Goal: Task Accomplishment & Management: Use online tool/utility

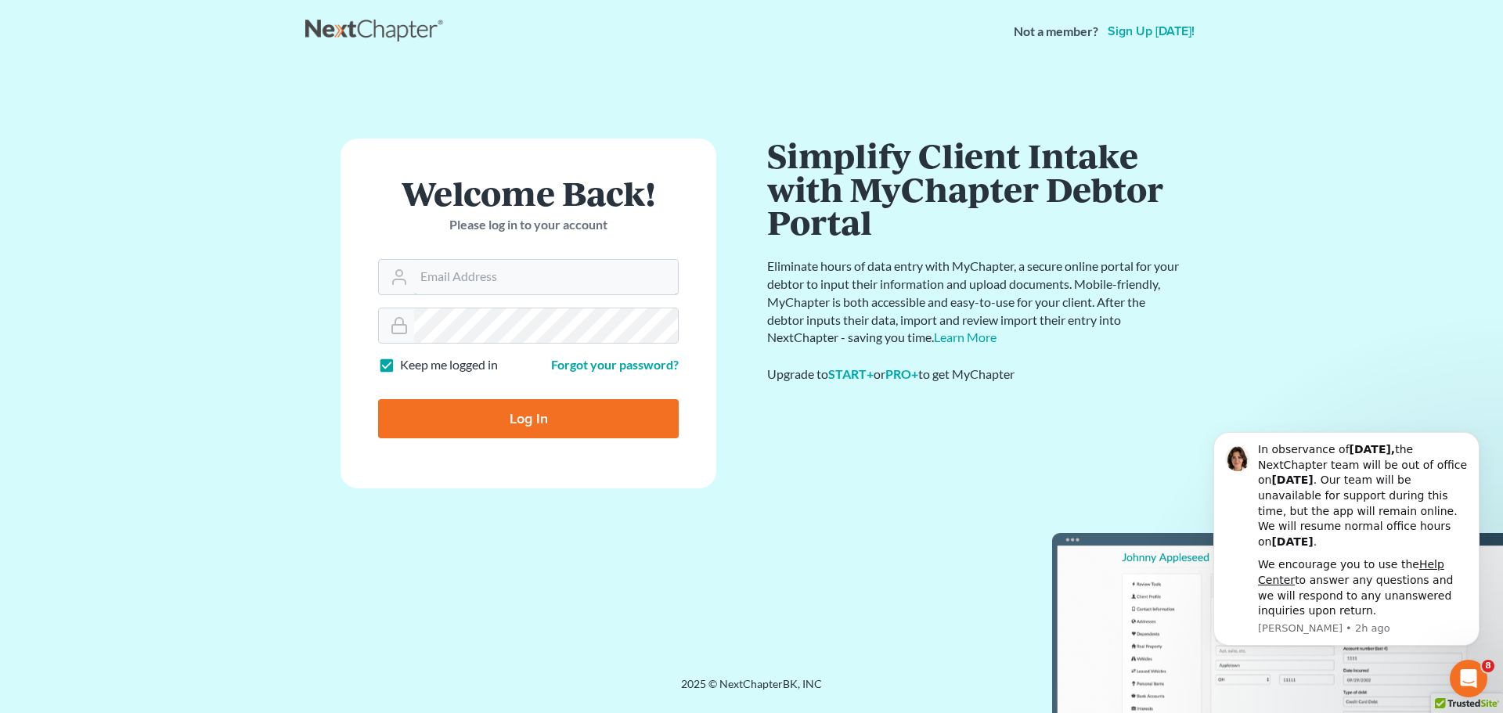
type input "[PERSON_NAME][EMAIL_ADDRESS][DOMAIN_NAME]"
click at [530, 413] on input "Log In" at bounding box center [528, 418] width 301 height 39
type input "Thinking..."
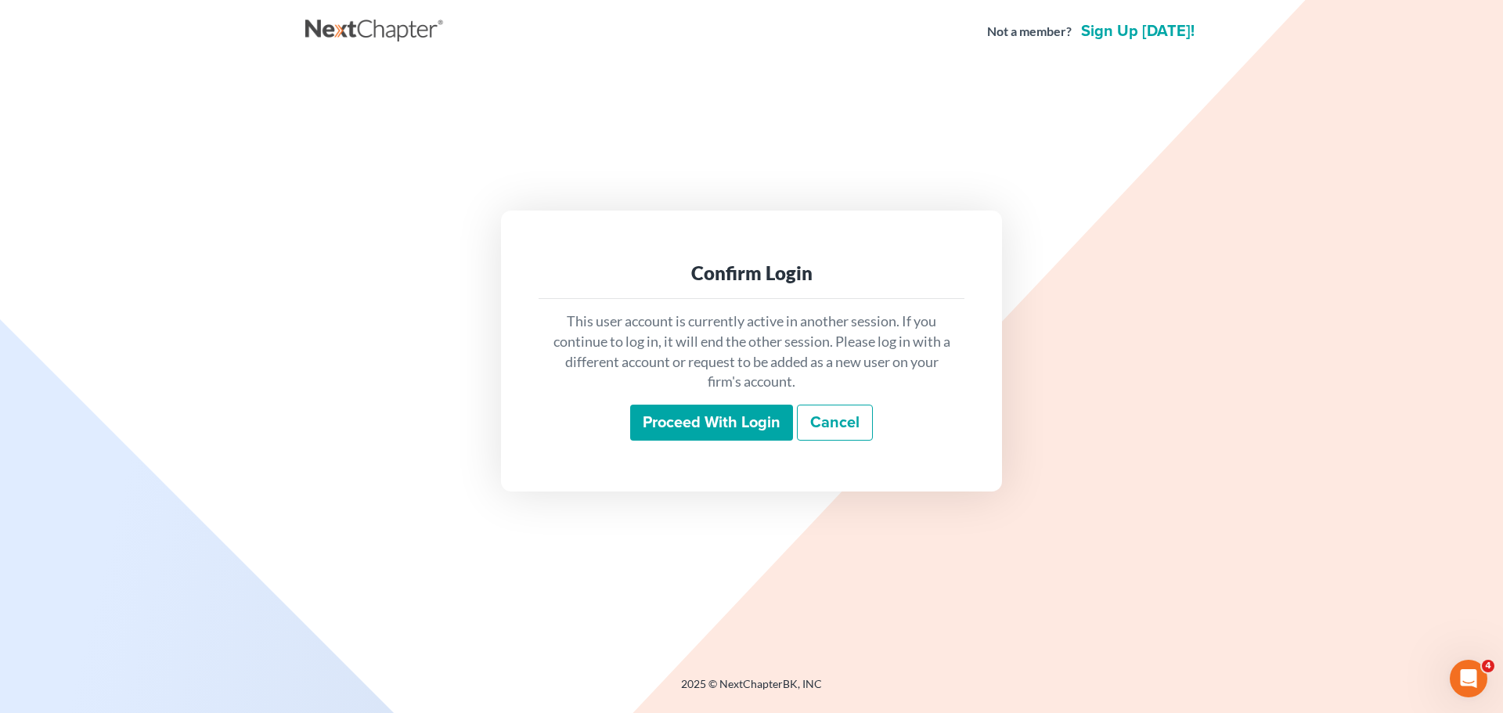
click at [770, 423] on input "Proceed with login" at bounding box center [711, 423] width 163 height 36
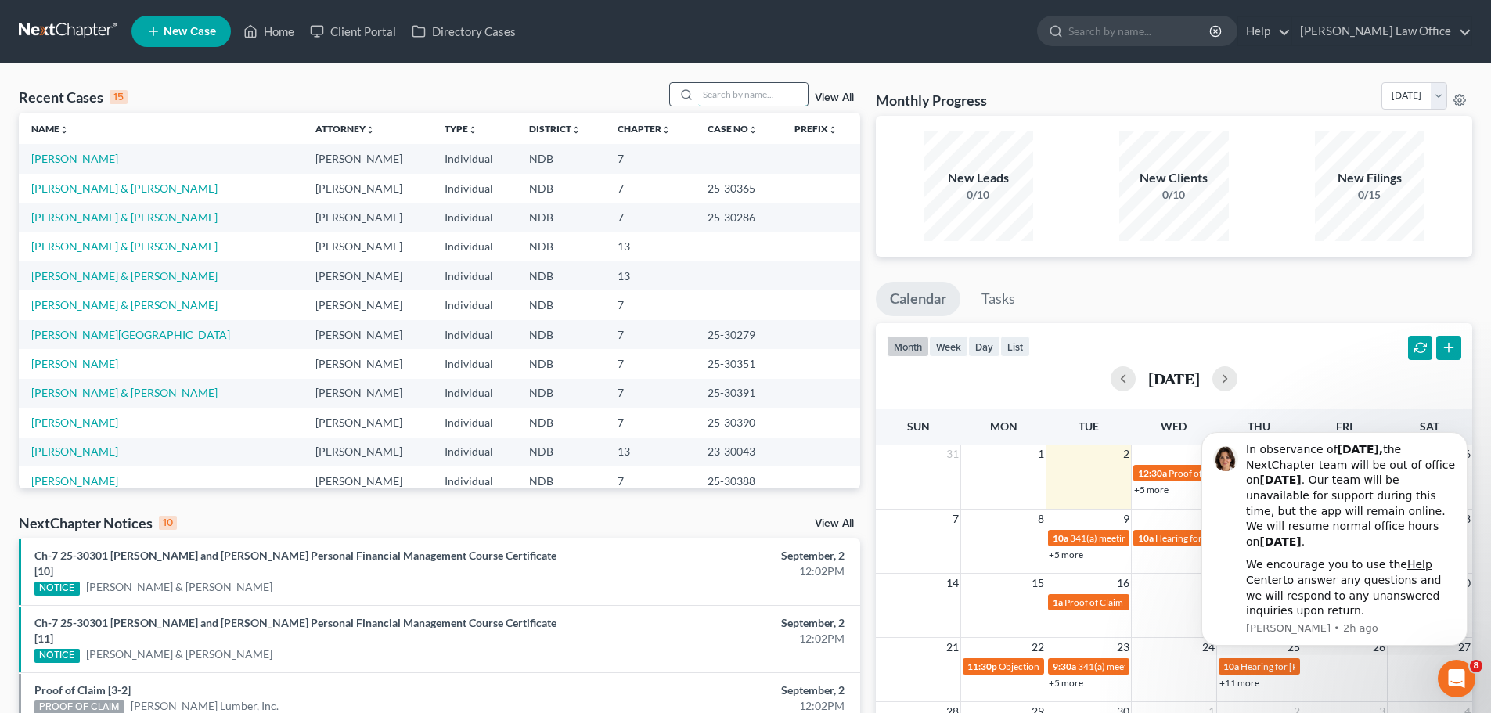
click at [743, 95] on input "search" at bounding box center [753, 94] width 110 height 23
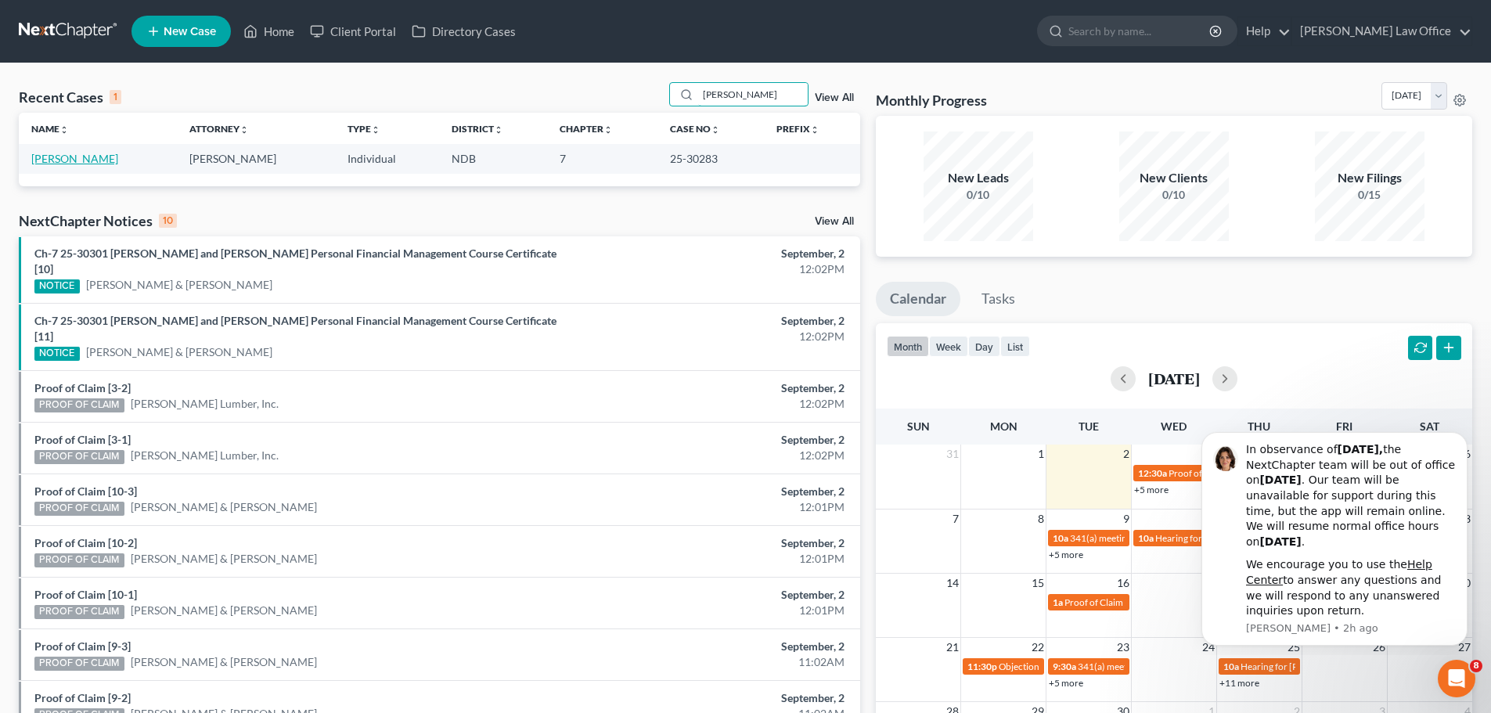
type input "[PERSON_NAME]"
click at [75, 155] on link "[PERSON_NAME]" at bounding box center [74, 158] width 87 height 13
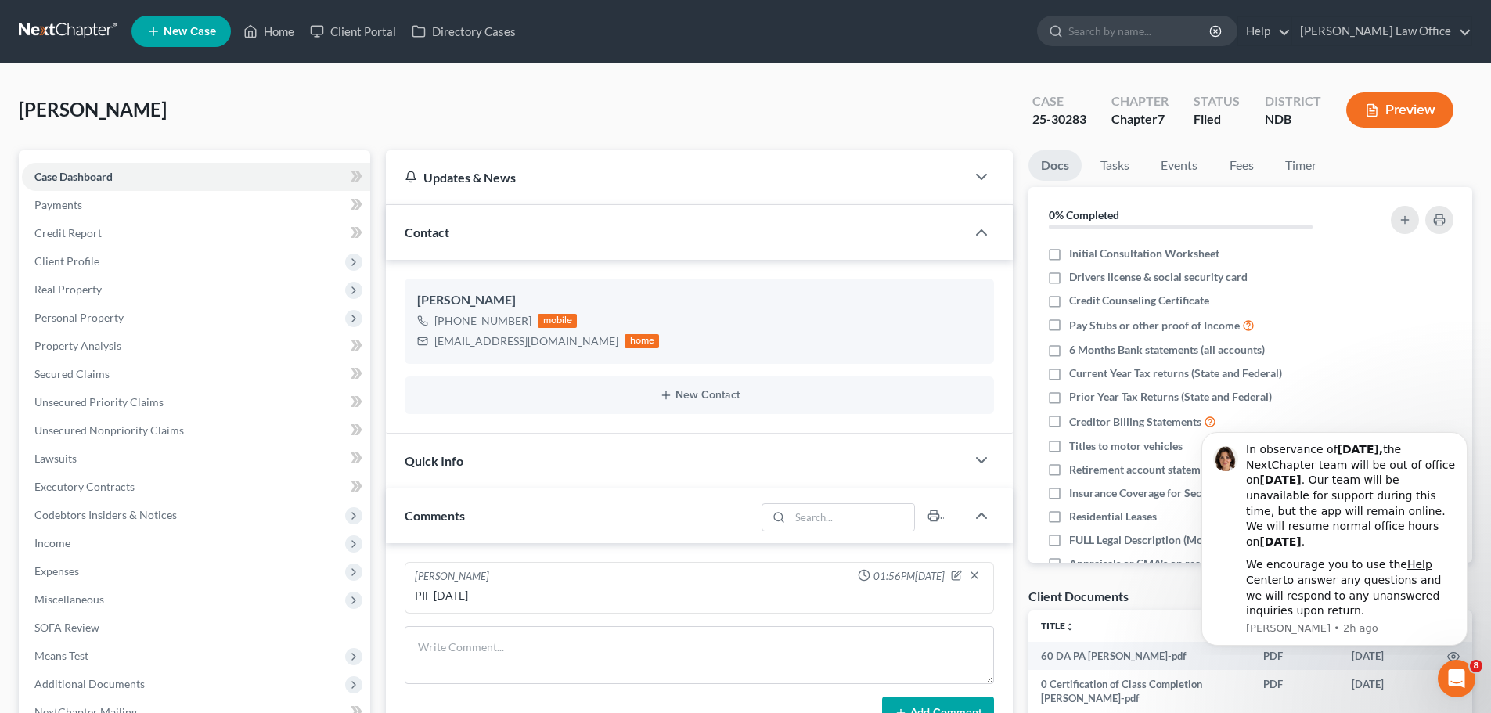
scroll to position [741, 0]
click at [86, 313] on span "Personal Property" at bounding box center [78, 317] width 89 height 13
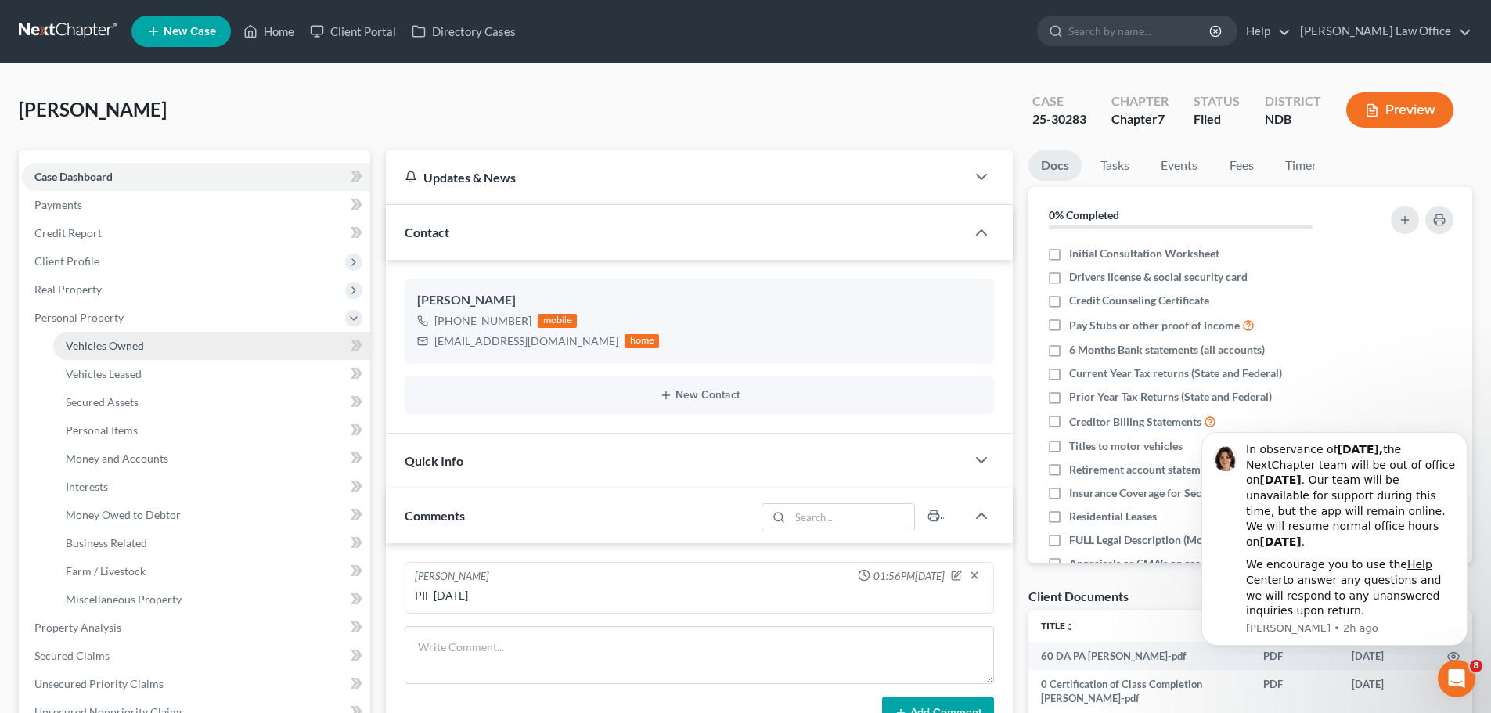
click at [97, 348] on span "Vehicles Owned" at bounding box center [105, 345] width 78 height 13
